Goal: Go to known website

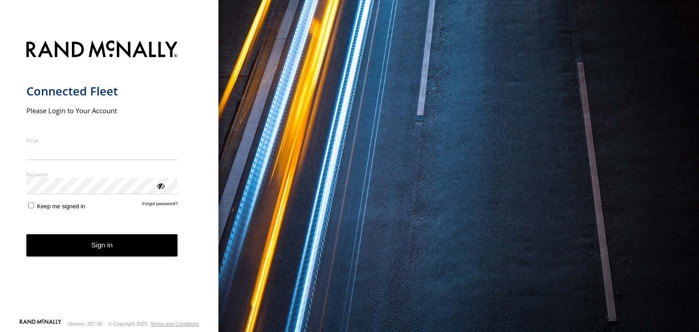
type input "**********"
click at [95, 254] on button "Sign in" at bounding box center [102, 245] width 152 height 22
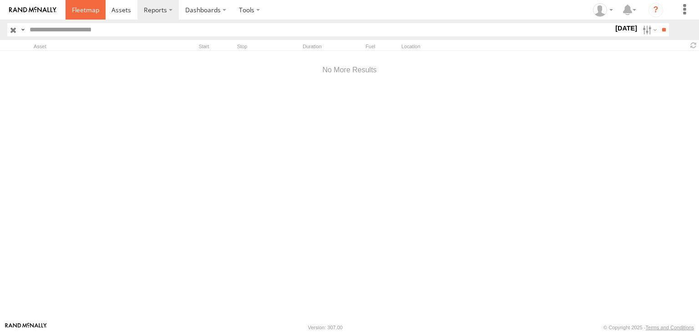
click at [78, 6] on span at bounding box center [85, 9] width 27 height 9
